Goal: Navigation & Orientation: Find specific page/section

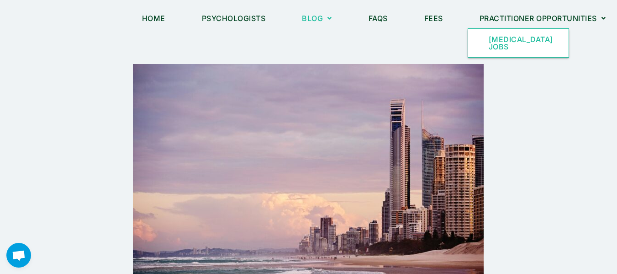
click at [528, 37] on link "[MEDICAL_DATA] Jobs" at bounding box center [518, 43] width 101 height 28
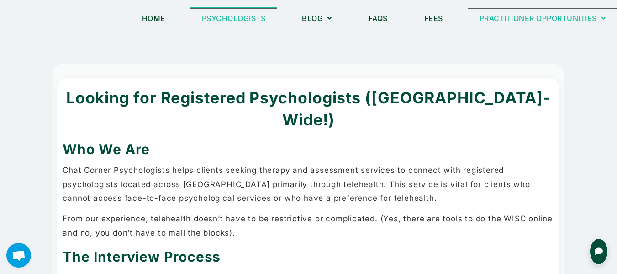
click at [233, 16] on link "Psychologists" at bounding box center [234, 18] width 87 height 21
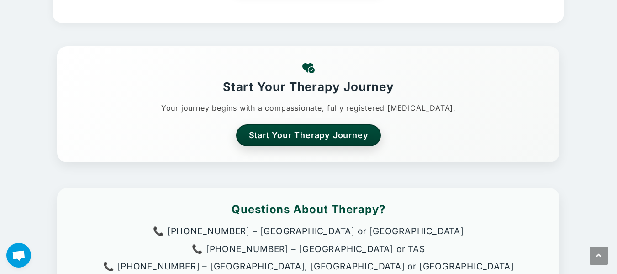
scroll to position [416, 0]
